Goal: Entertainment & Leisure: Browse casually

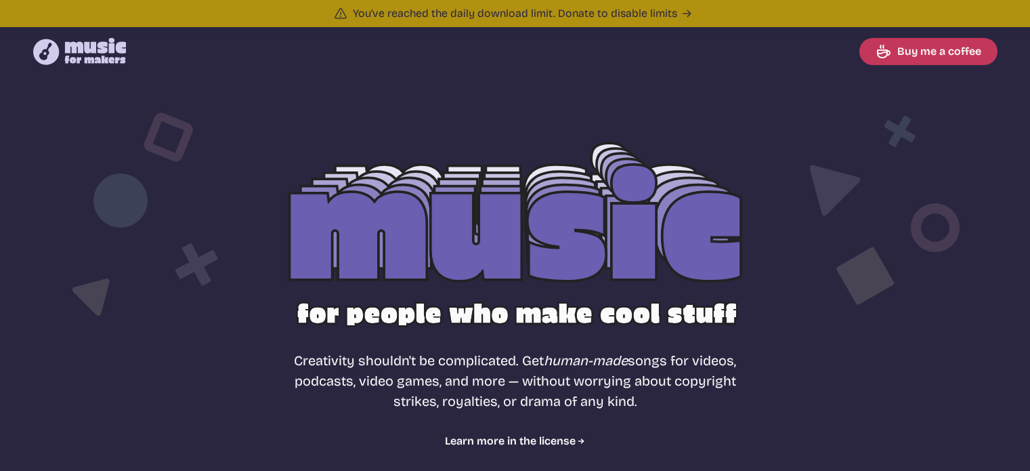
select select "most popular"
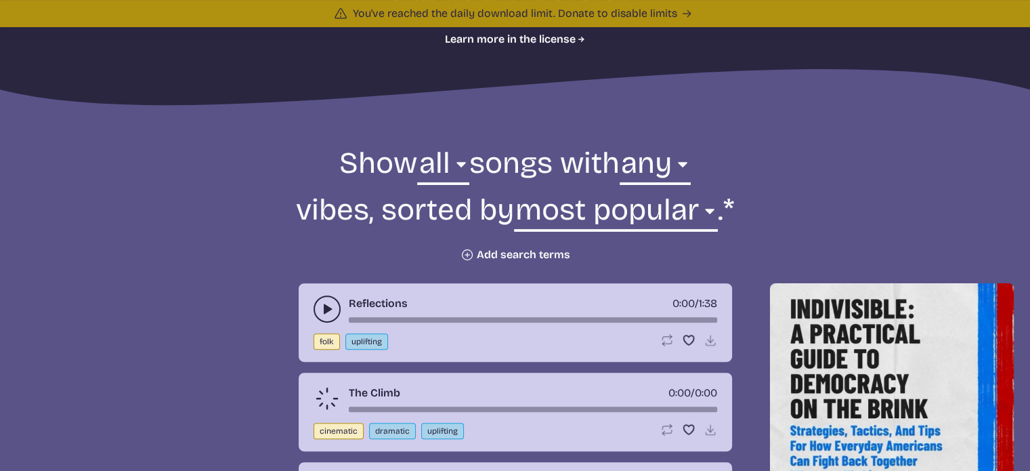
scroll to position [377, 0]
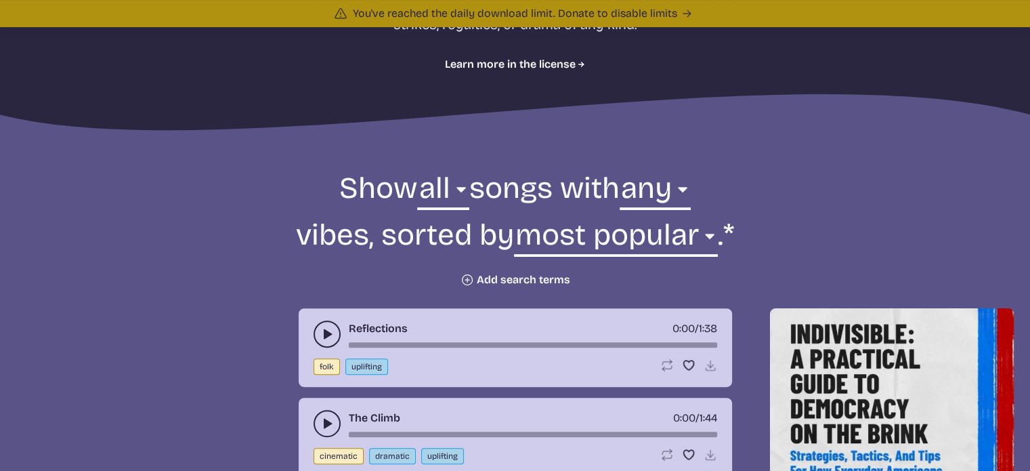
click at [475, 280] on button "Plus icon Add search terms" at bounding box center [516, 280] width 110 height 14
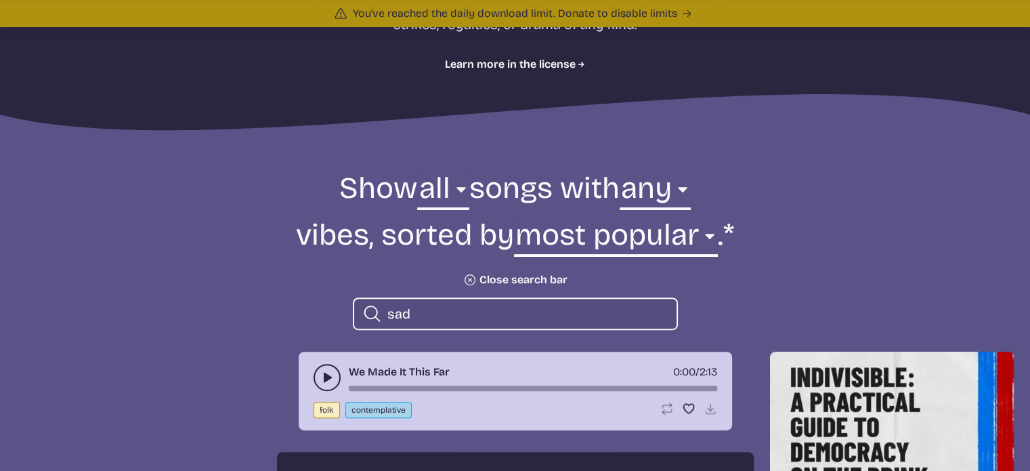
click at [321, 379] on icon "play-pause toggle" at bounding box center [327, 377] width 14 height 14
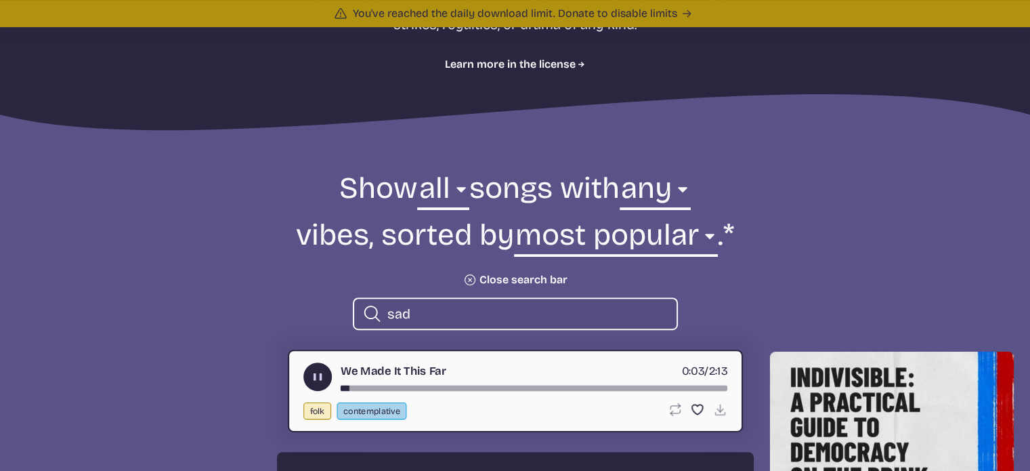
click at [371, 383] on div "We Made It This Far 0:03 / 2:13" at bounding box center [515, 376] width 424 height 28
click at [420, 311] on input "sad" at bounding box center [526, 314] width 278 height 18
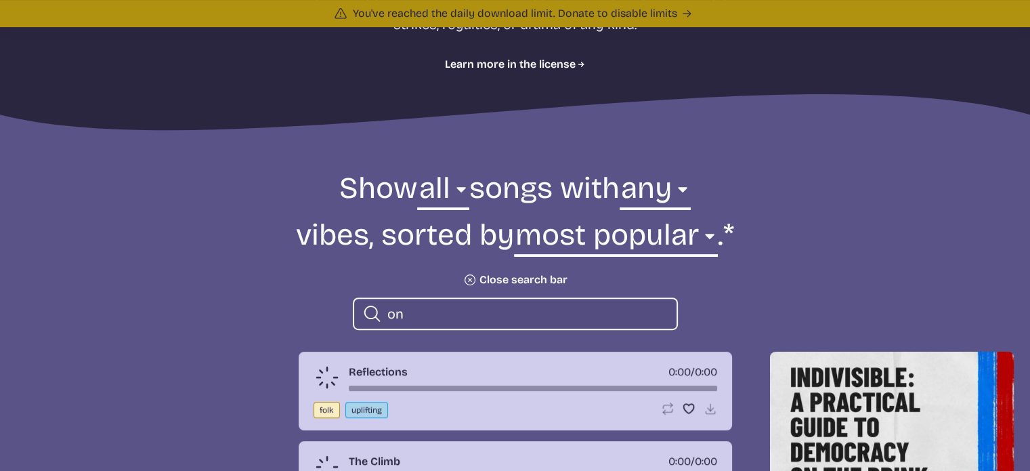
type input "o"
type input "c"
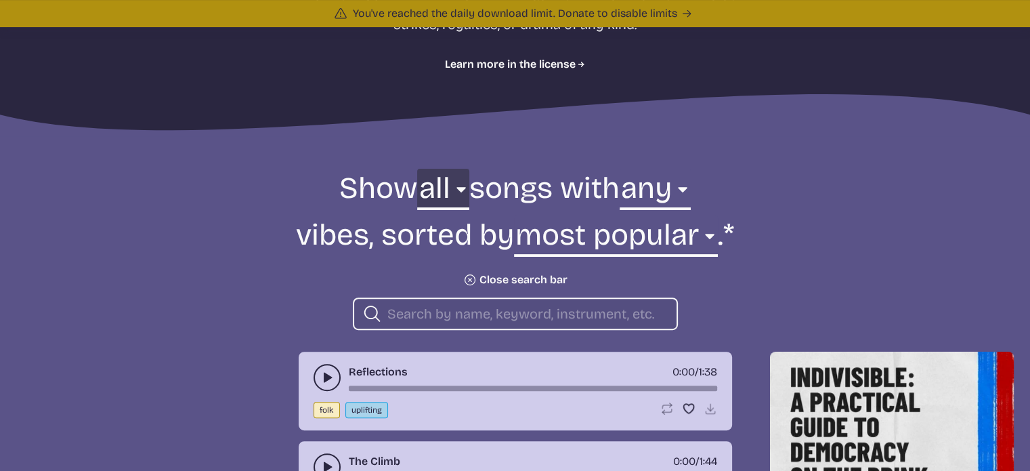
click at [454, 191] on select "all ambient cinematic electronic folk holiday jazz pop rock world" at bounding box center [442, 192] width 51 height 47
click at [455, 189] on select "all ambient cinematic electronic folk holiday jazz pop rock world" at bounding box center [442, 192] width 51 height 47
click at [691, 189] on select "any aggressive chill contemplative dark dramatic easygoing energizing happy ser…" at bounding box center [655, 192] width 71 height 47
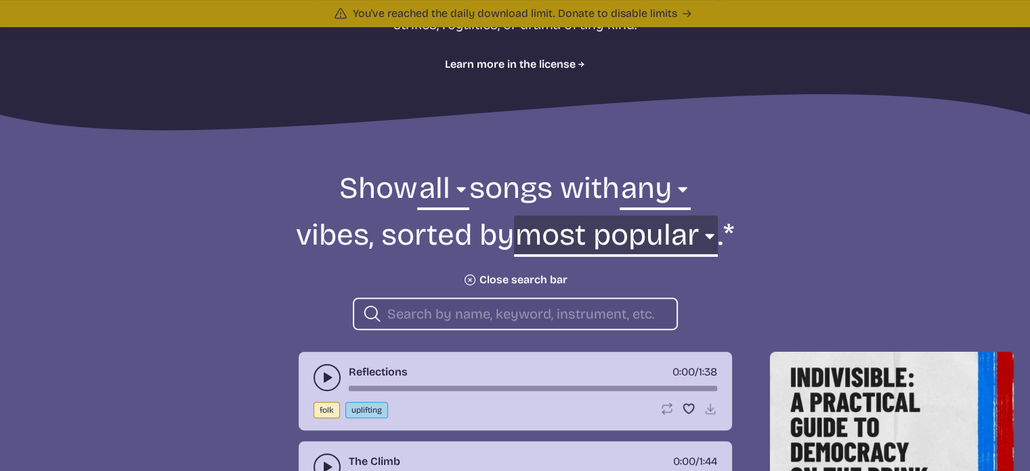
click at [706, 232] on select "newest oldest most popular least popular name" at bounding box center [616, 238] width 204 height 47
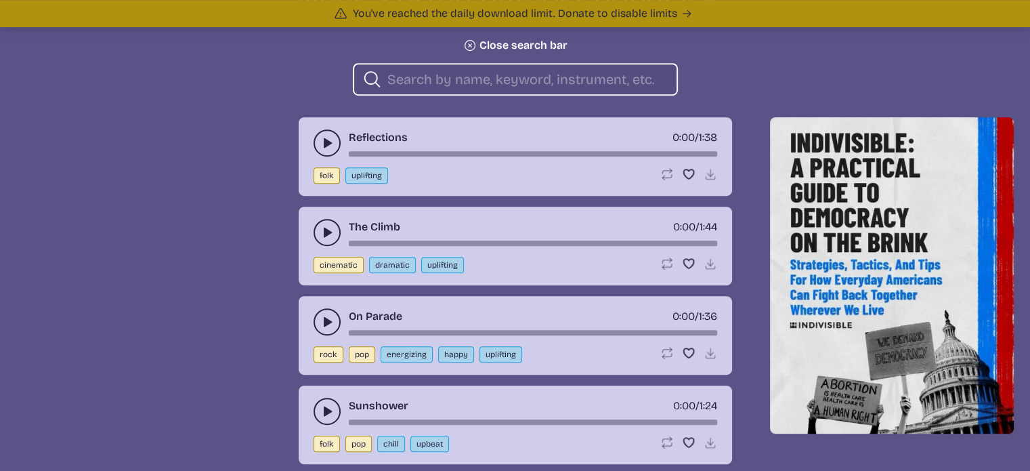
scroll to position [647, 0]
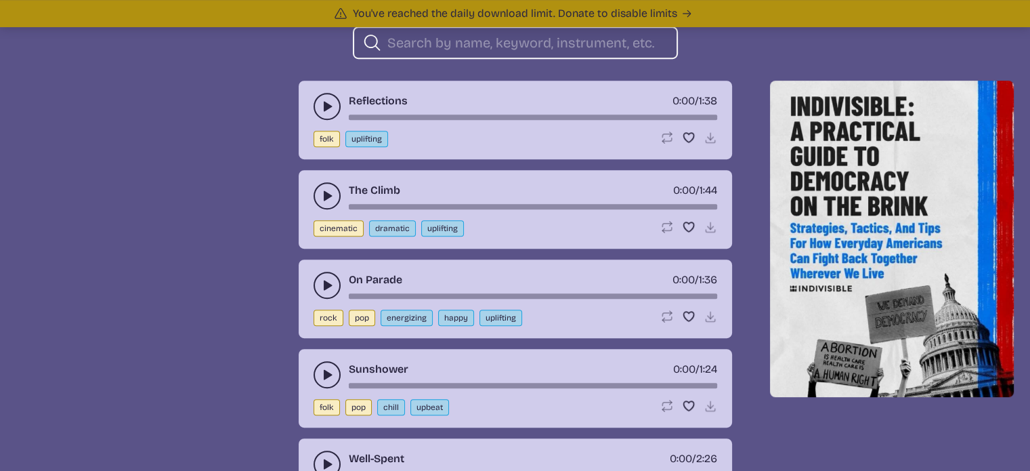
click at [320, 192] on icon "play-pause toggle" at bounding box center [327, 196] width 14 height 14
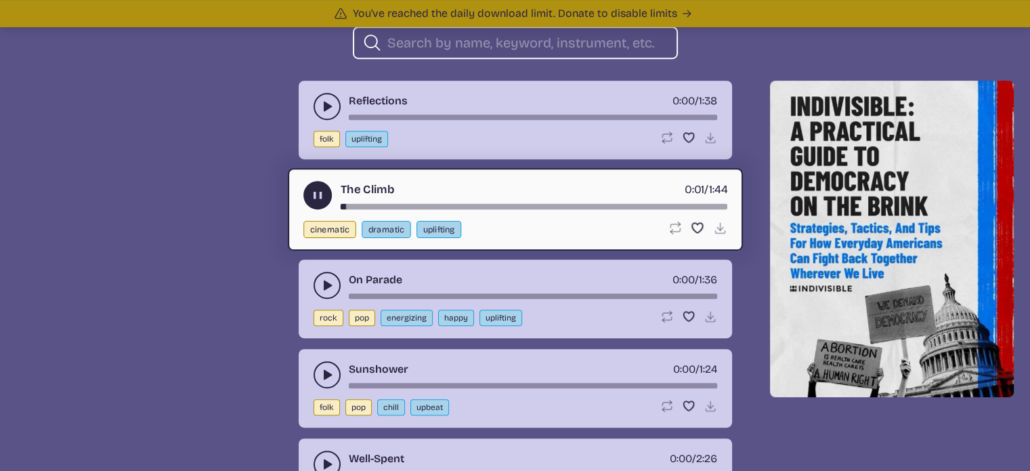
click at [327, 284] on use "play-pause toggle" at bounding box center [327, 285] width 14 height 14
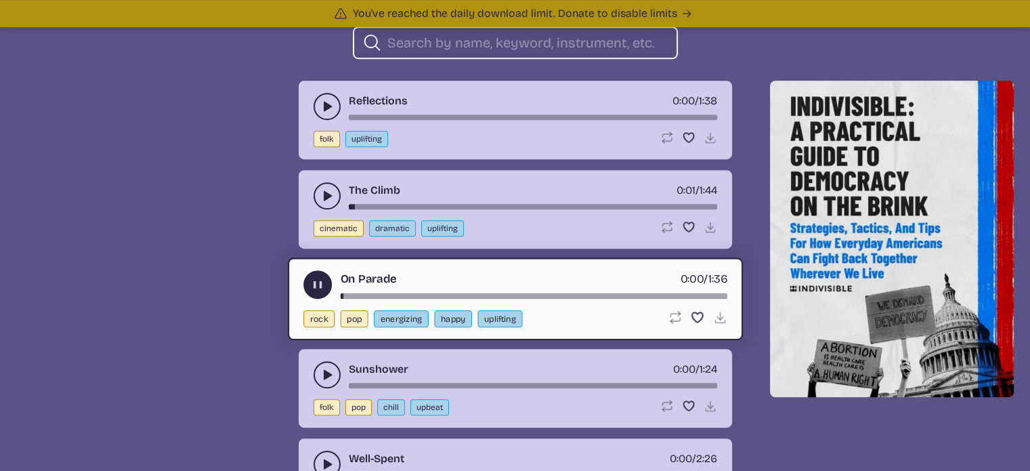
click at [328, 104] on use "play-pause toggle" at bounding box center [327, 107] width 14 height 14
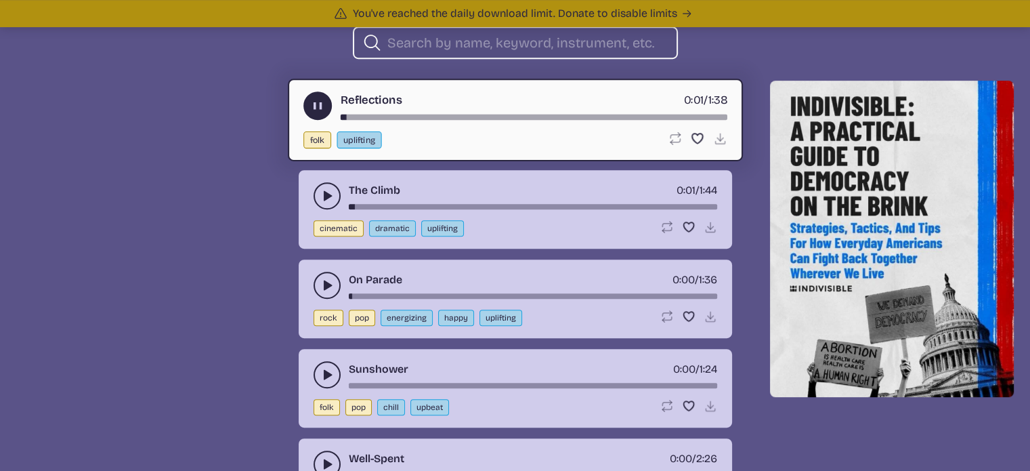
click at [321, 372] on icon "play-pause toggle" at bounding box center [327, 375] width 14 height 14
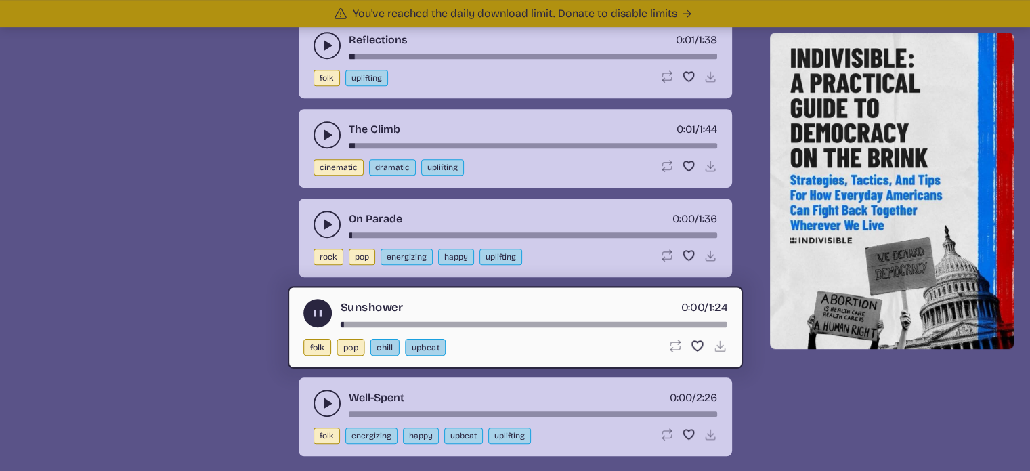
scroll to position [715, 0]
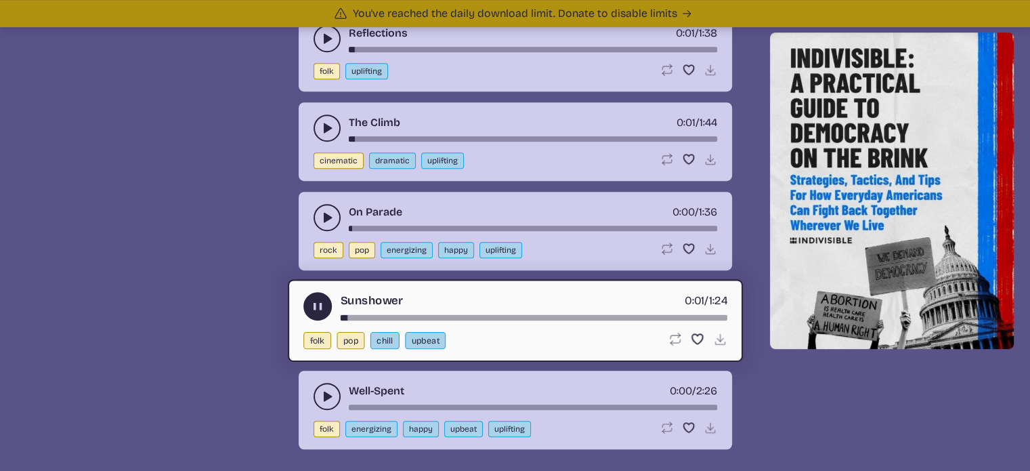
click at [326, 383] on button "play-pause toggle" at bounding box center [327, 396] width 27 height 27
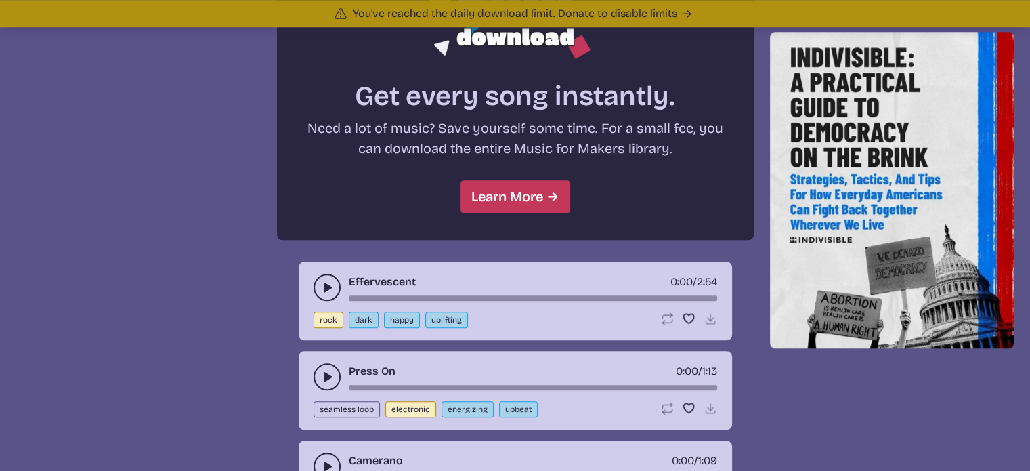
scroll to position [1257, 0]
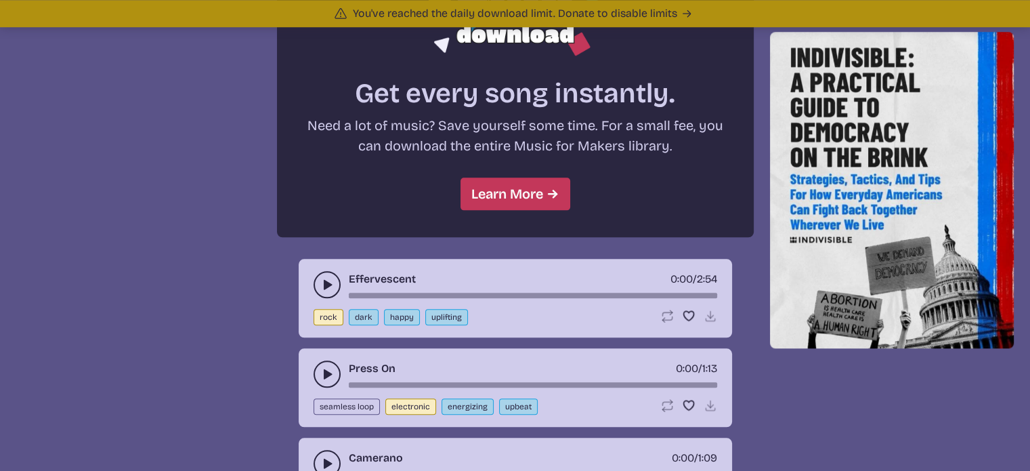
click at [328, 280] on use "play-pause toggle" at bounding box center [327, 285] width 14 height 14
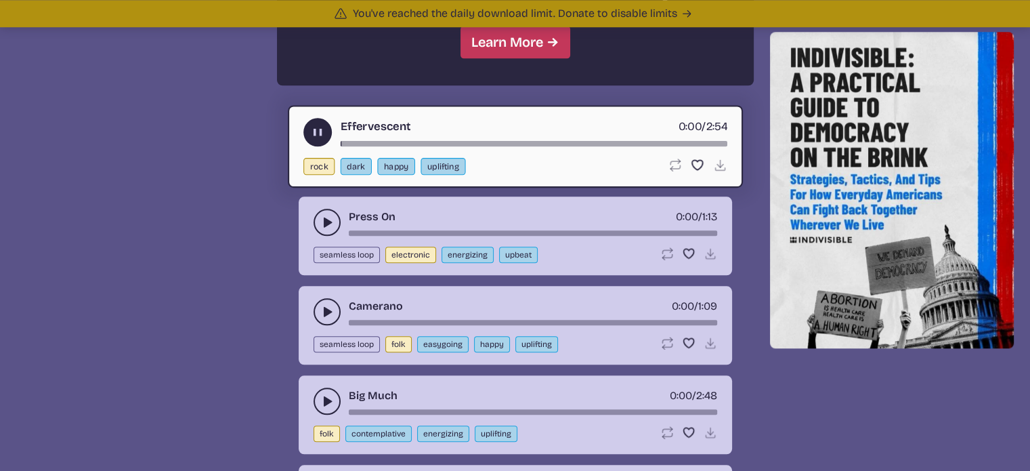
scroll to position [1460, 0]
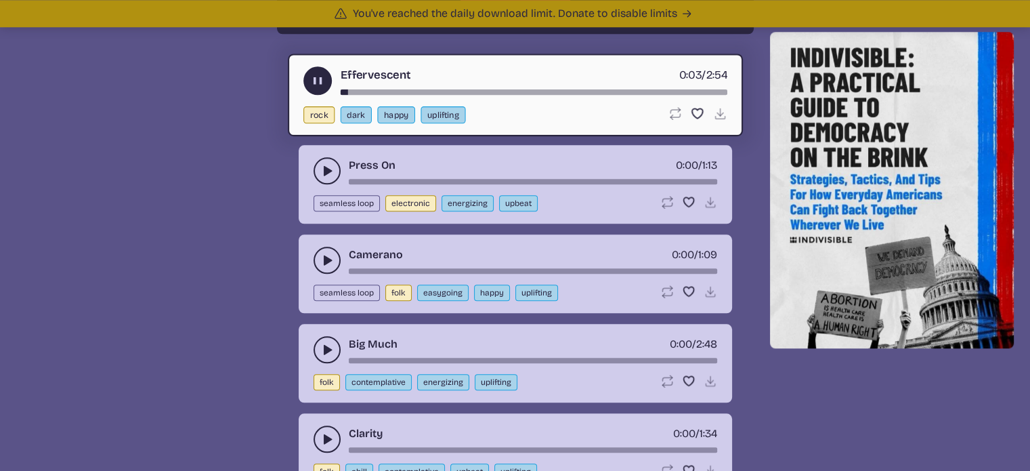
click at [325, 170] on icon "play-pause toggle" at bounding box center [327, 171] width 14 height 14
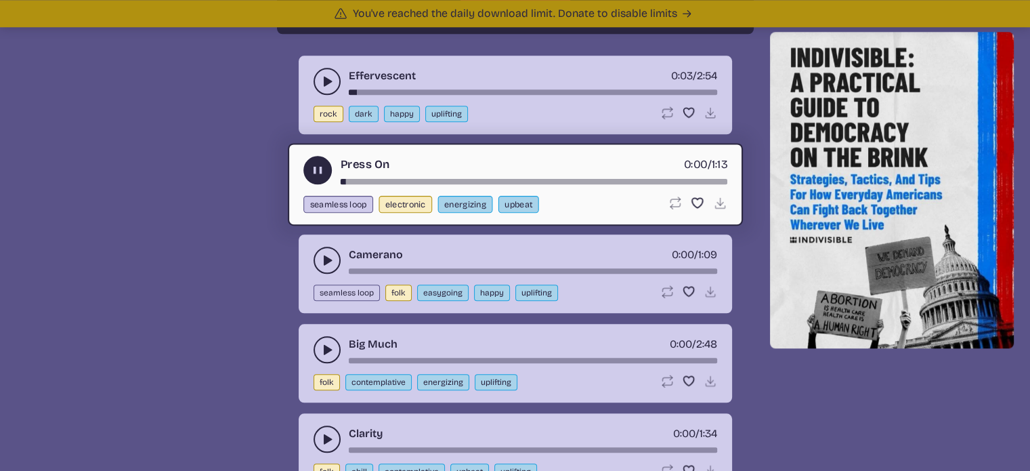
click at [321, 254] on icon "play-pause toggle" at bounding box center [327, 260] width 14 height 14
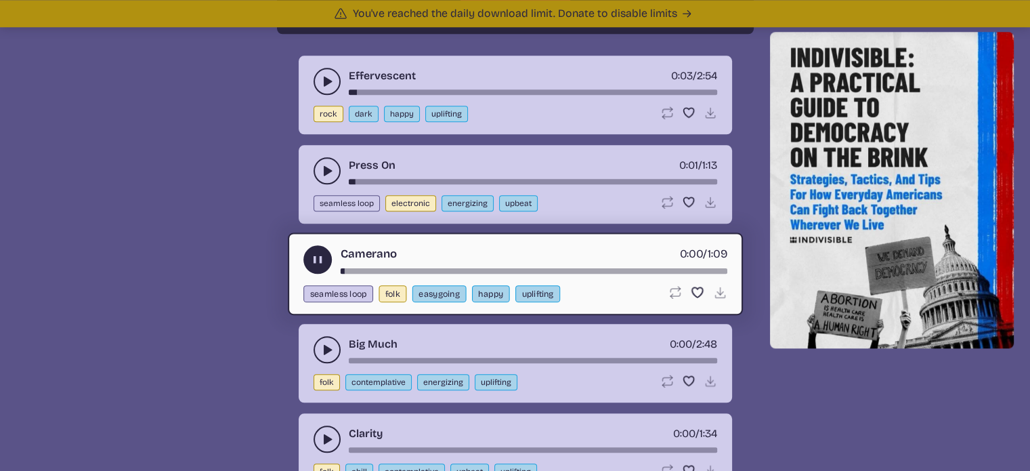
click at [325, 343] on use "play-pause toggle" at bounding box center [327, 350] width 14 height 14
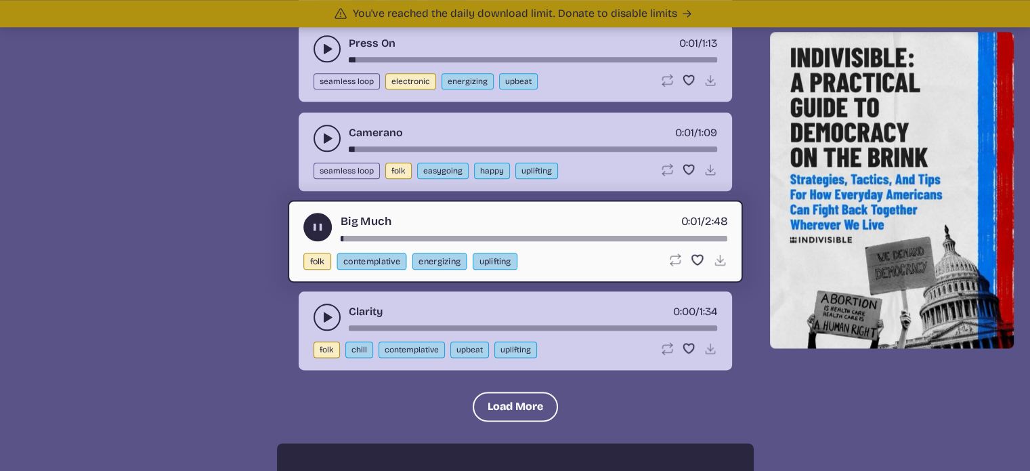
scroll to position [1596, 0]
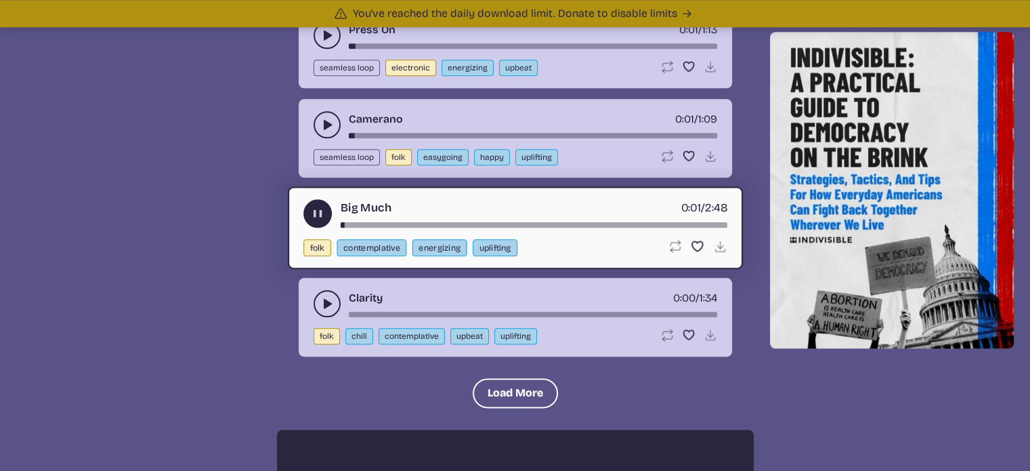
click at [325, 297] on icon "play-pause toggle" at bounding box center [327, 304] width 14 height 14
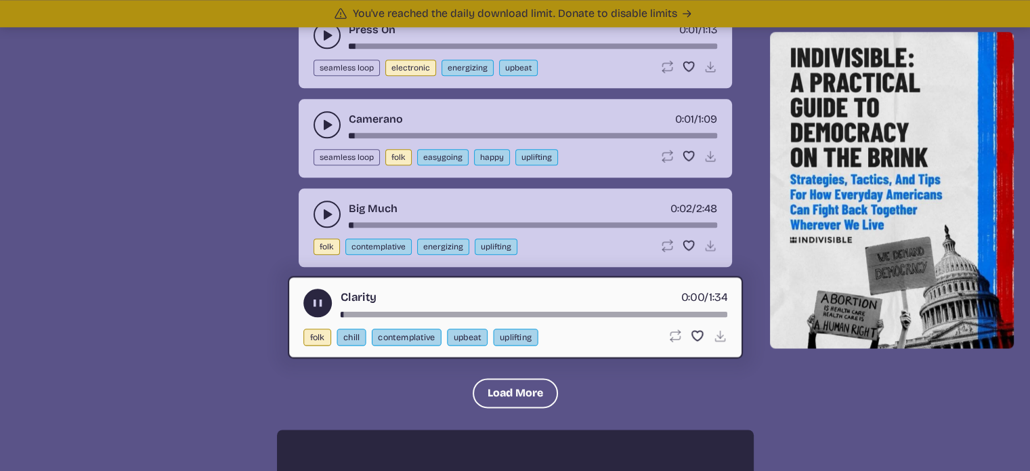
click at [318, 296] on use "play-pause toggle" at bounding box center [317, 303] width 14 height 14
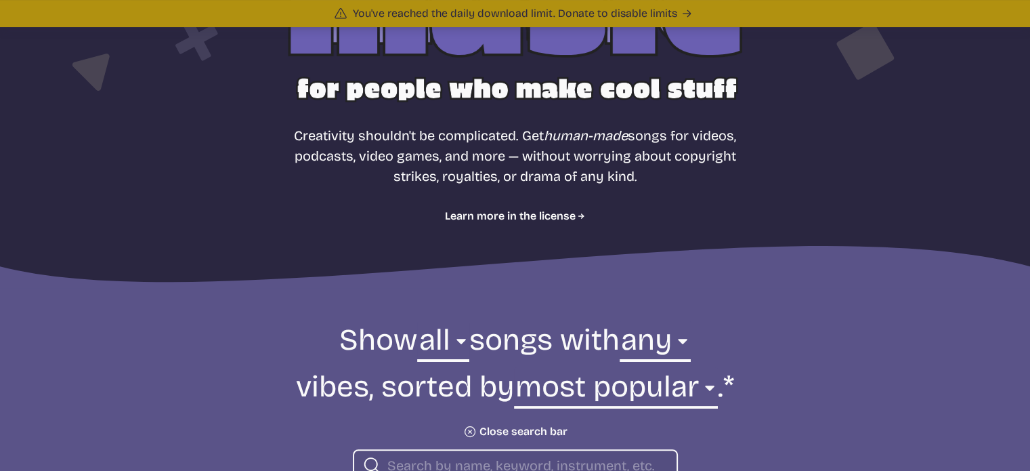
scroll to position [190, 0]
